Goal: Information Seeking & Learning: Find specific fact

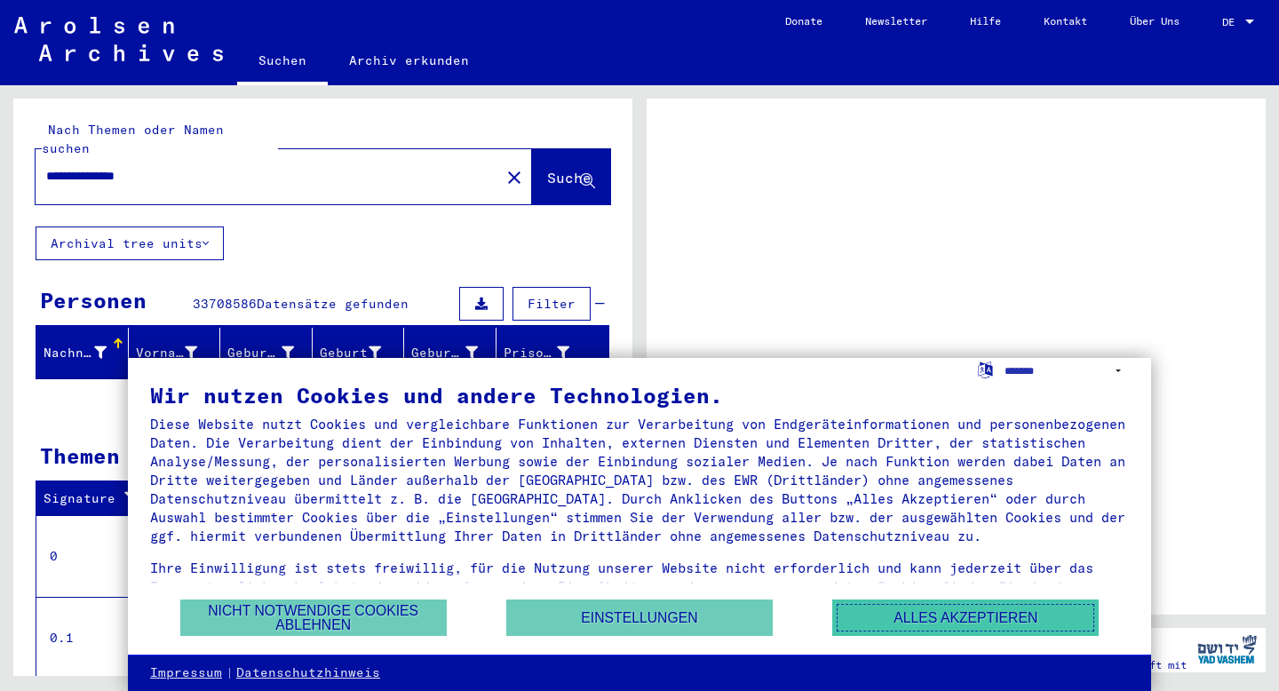
click at [960, 608] on button "Alles akzeptieren" at bounding box center [965, 618] width 267 height 36
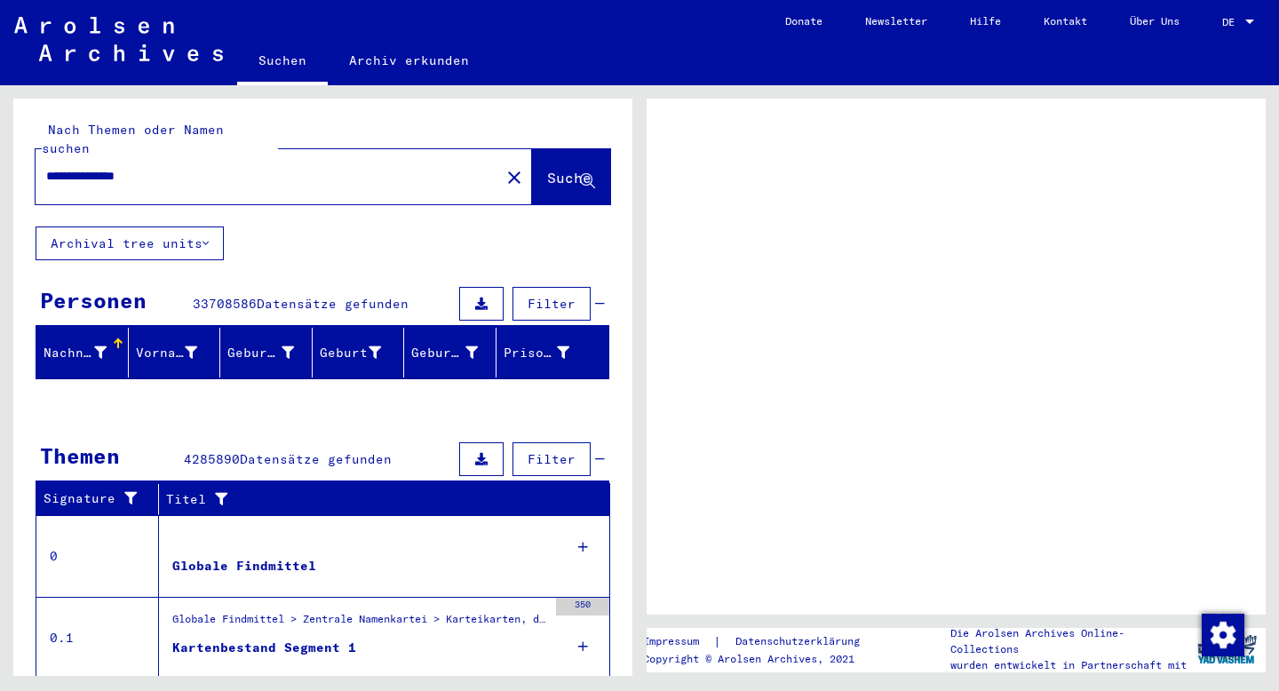
click at [330, 296] on span "Datensätze gefunden" at bounding box center [333, 304] width 152 height 16
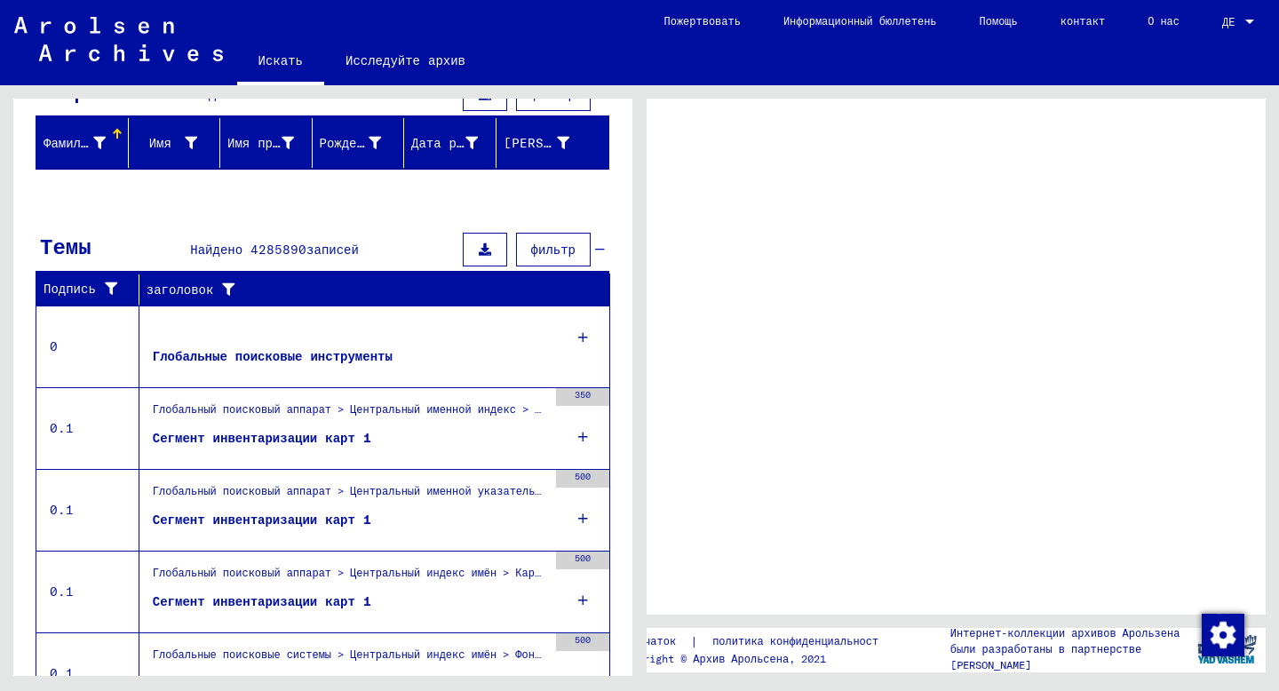
scroll to position [201, 0]
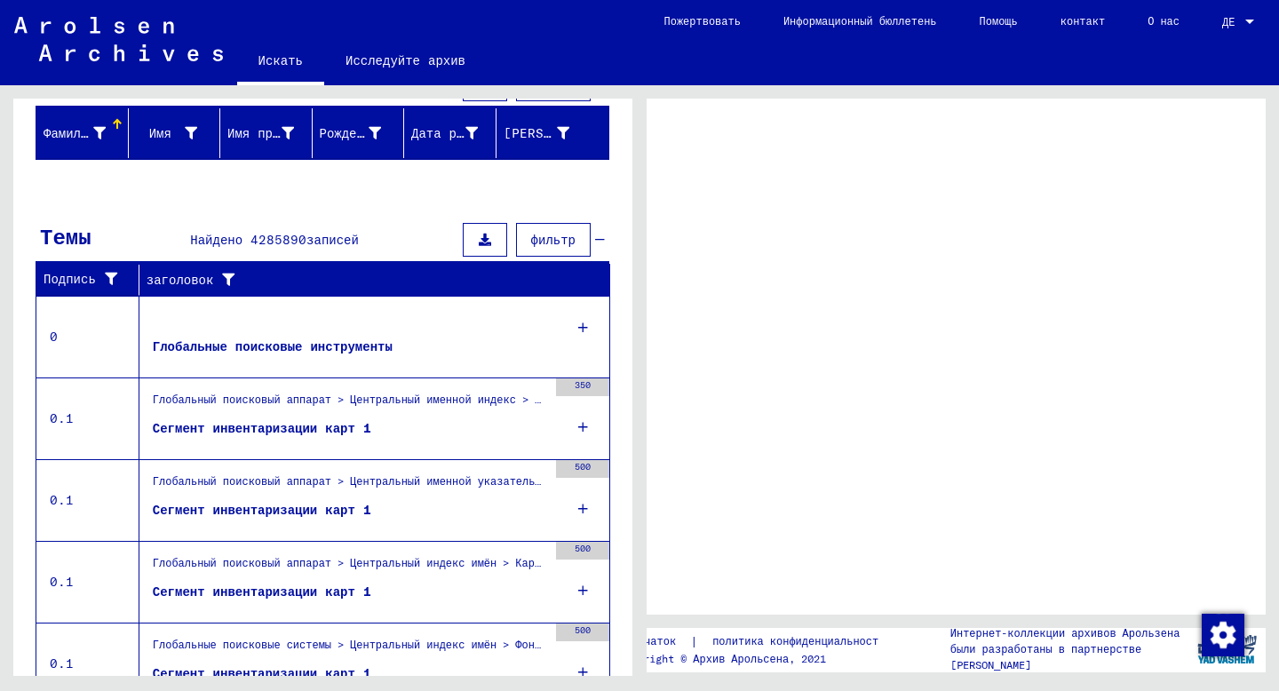
click at [291, 426] on font "Сегмент инвентаризации карт 1" at bounding box center [262, 428] width 219 height 16
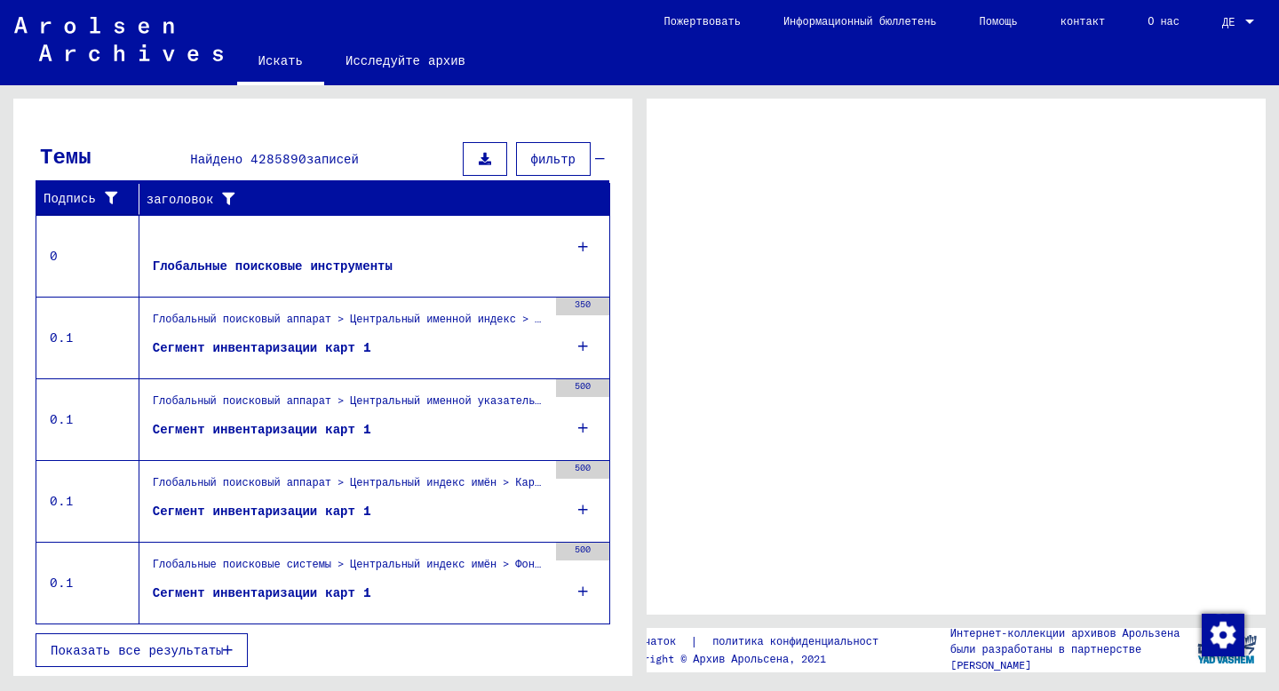
click at [375, 593] on figure "Сегмент инвентаризации карт 1" at bounding box center [350, 597] width 394 height 27
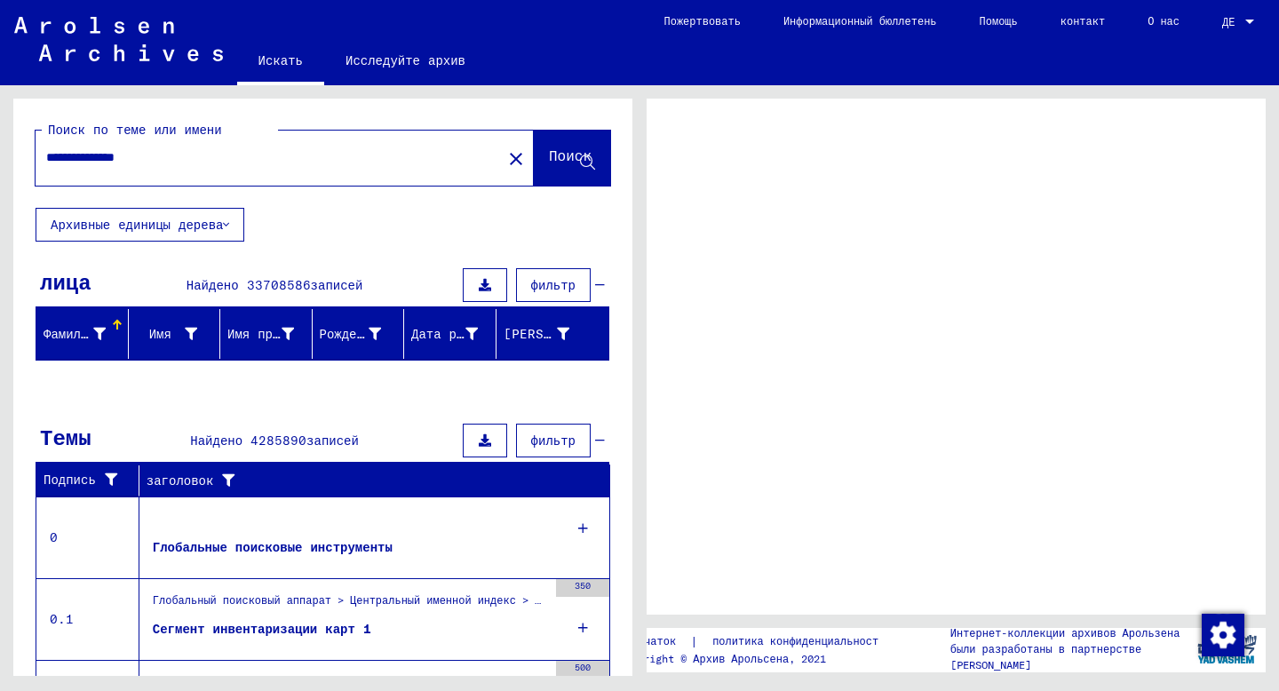
click at [285, 160] on input "**********" at bounding box center [268, 157] width 445 height 19
type input "**********"
click at [578, 157] on font "Поиск" at bounding box center [570, 156] width 43 height 18
click at [281, 278] on font "Найдено 33708586" at bounding box center [249, 285] width 124 height 16
click at [507, 287] on button at bounding box center [485, 285] width 44 height 34
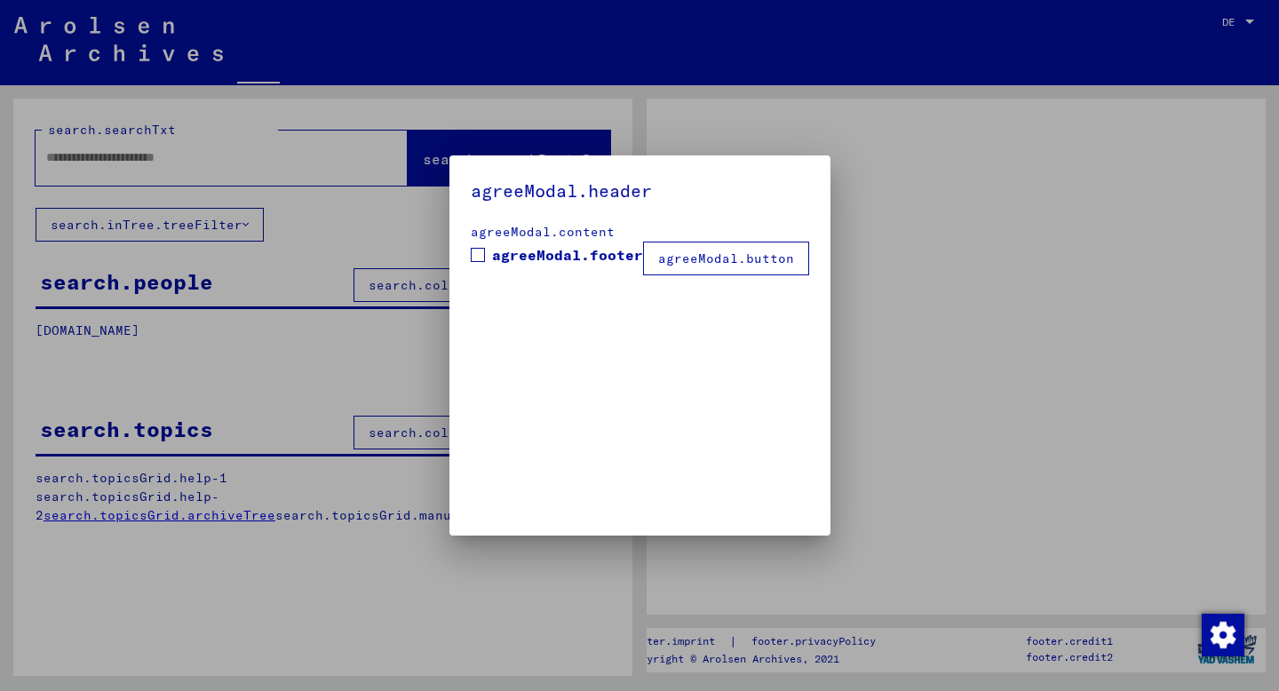
type input "**********"
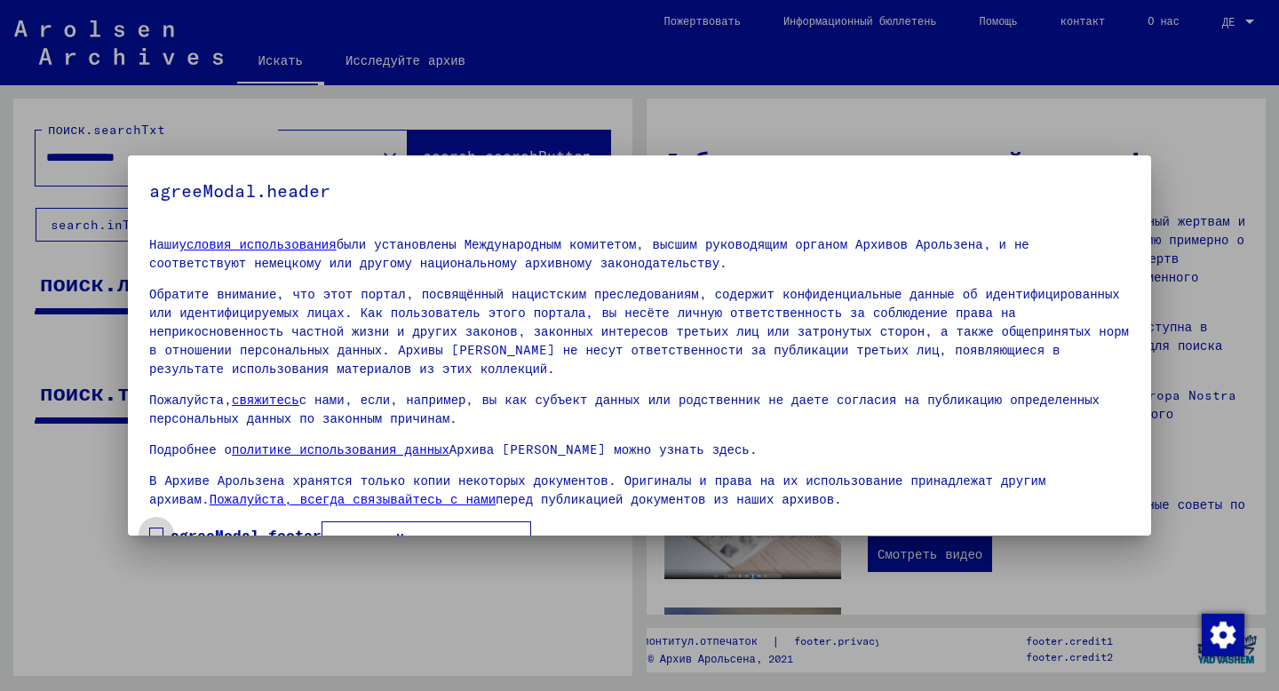
click at [208, 526] on font "agreeModal.footer" at bounding box center [246, 535] width 151 height 18
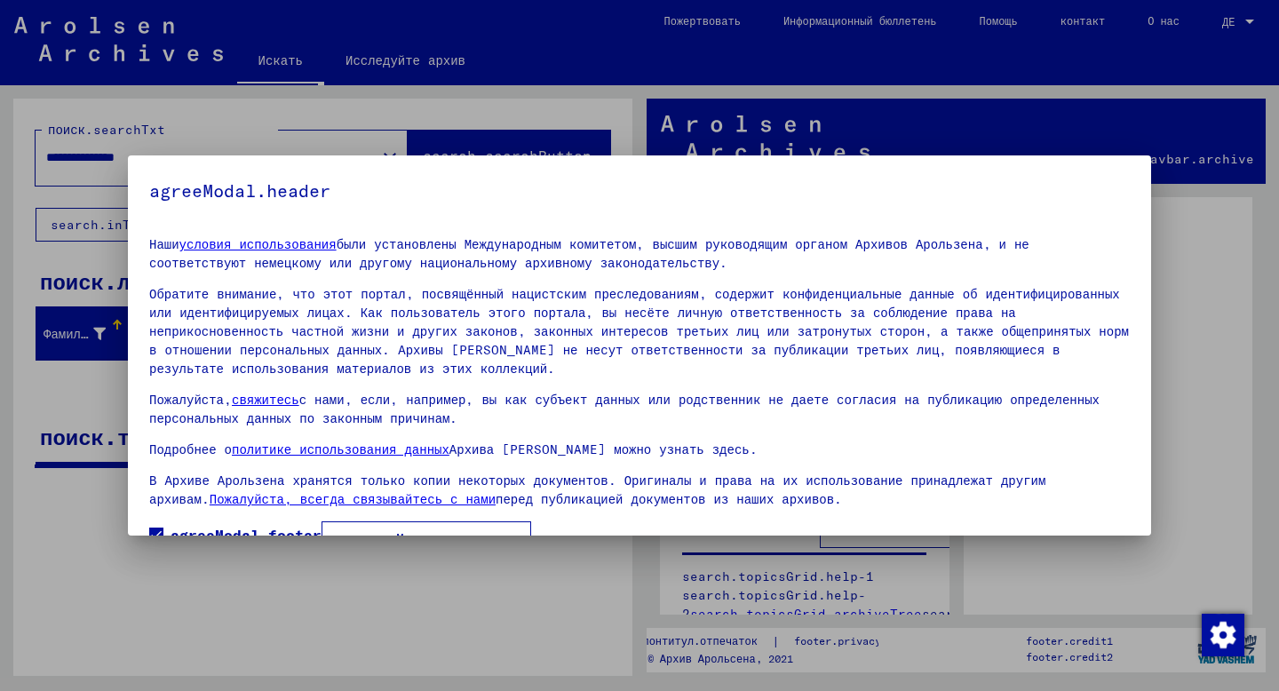
click at [444, 530] on font "согласенМодальная.кнопка" at bounding box center [426, 538] width 179 height 16
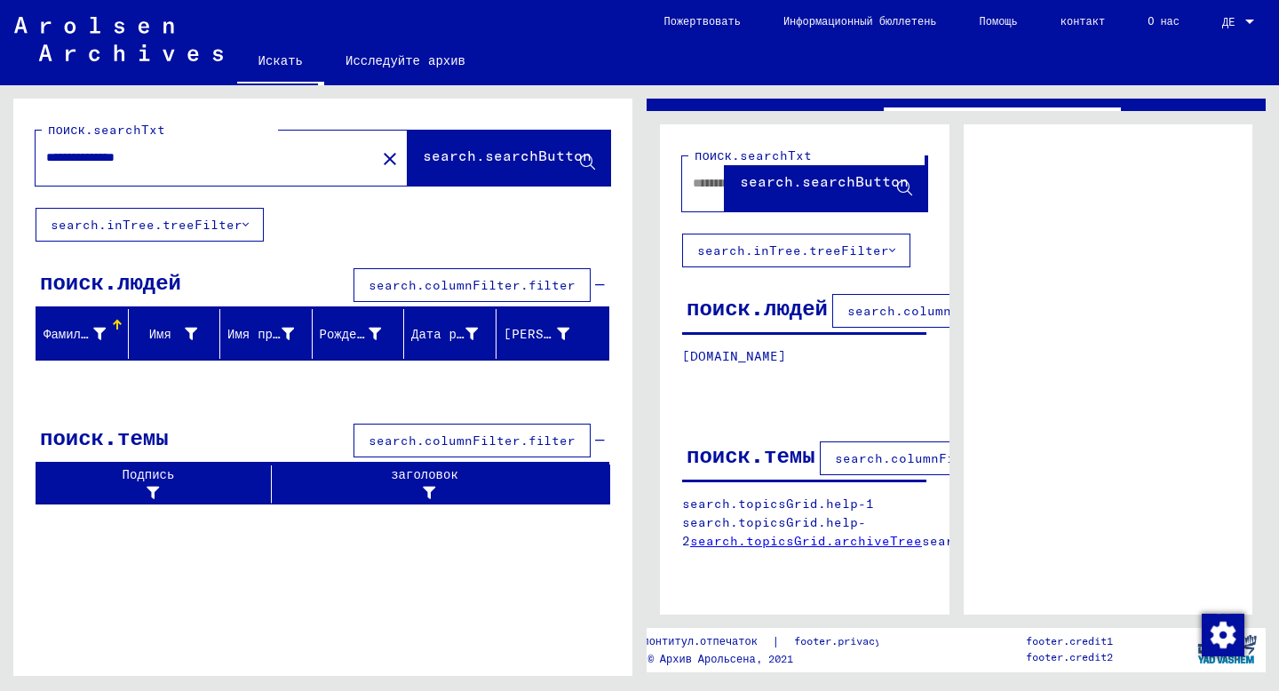
scroll to position [75, 0]
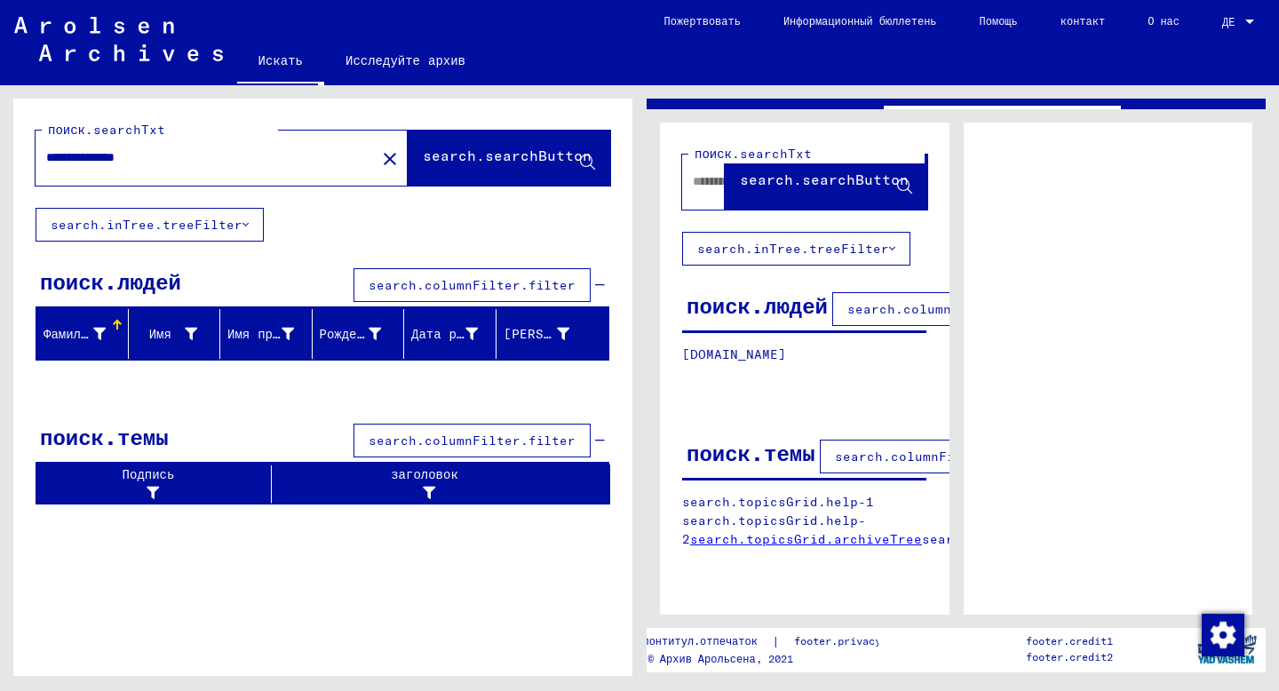
click at [879, 303] on font "search.columnFilter.filter" at bounding box center [951, 309] width 207 height 16
click at [786, 355] on font "[DOMAIN_NAME]" at bounding box center [734, 354] width 104 height 16
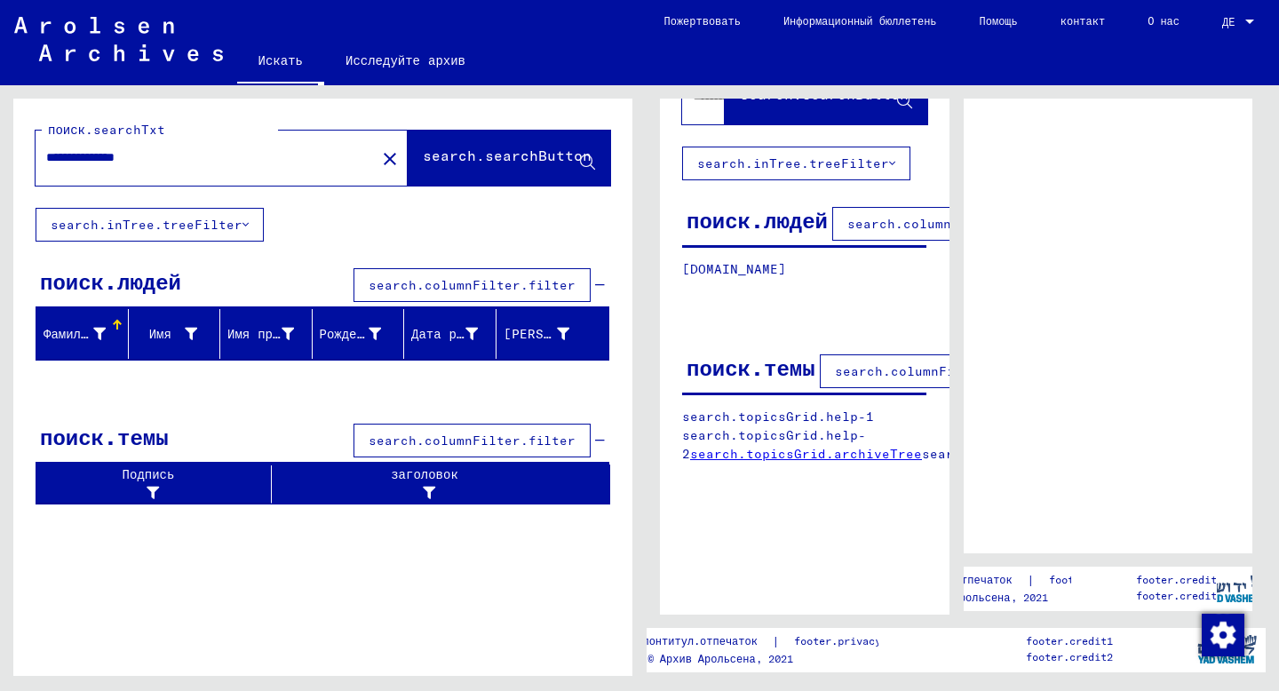
click at [859, 453] on font "search.topicsGrid.archiveTree" at bounding box center [806, 454] width 232 height 16
